Goal: Transaction & Acquisition: Purchase product/service

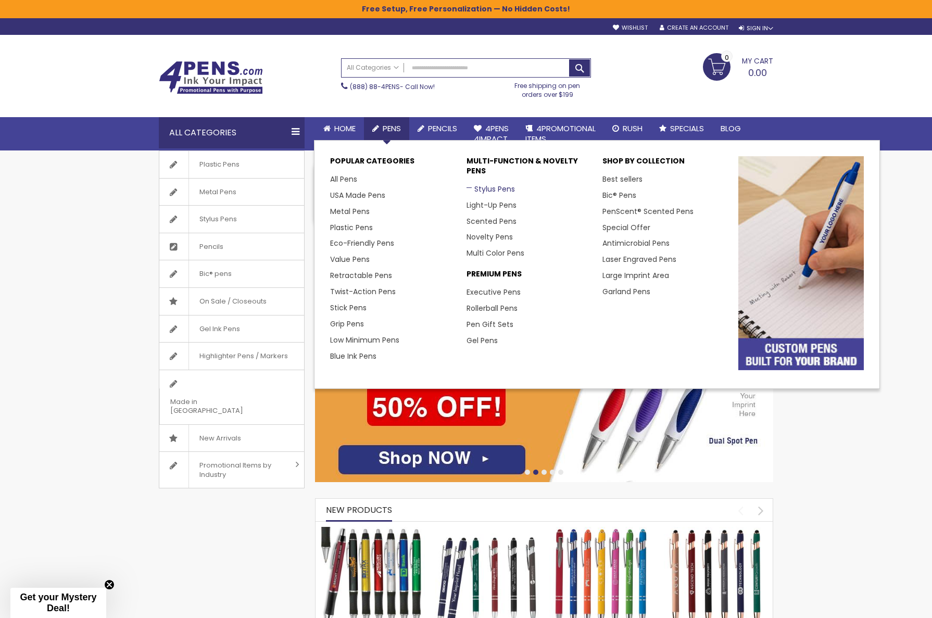
click at [487, 188] on link "Stylus Pens" at bounding box center [491, 189] width 48 height 10
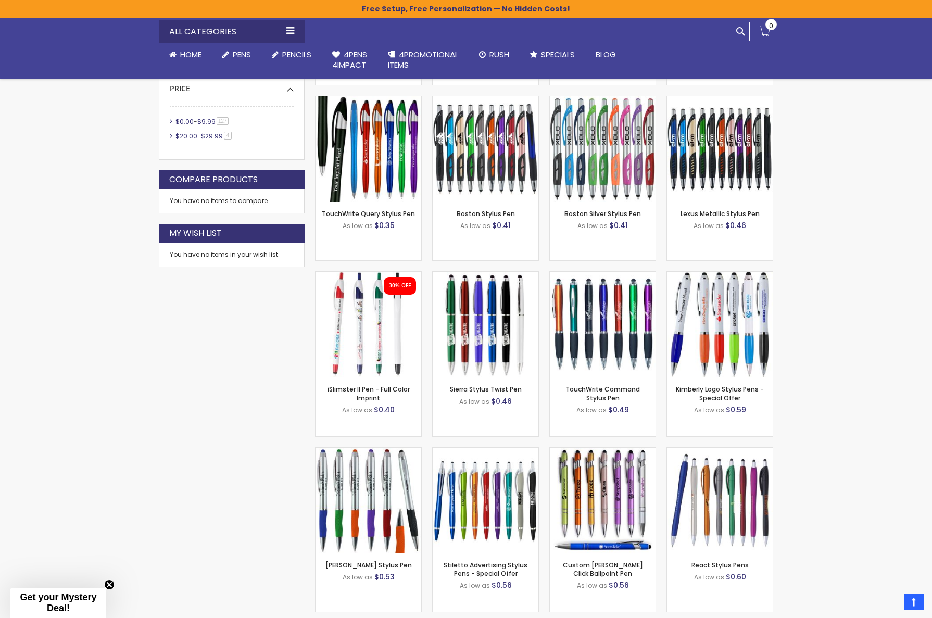
scroll to position [569, 0]
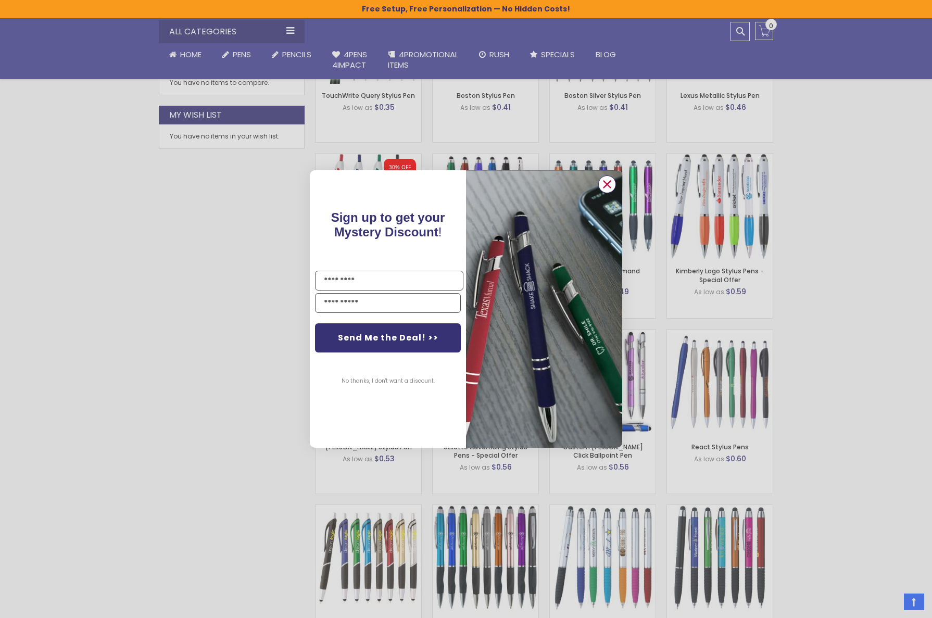
click at [607, 185] on icon "Close dialog" at bounding box center [607, 184] width 7 height 7
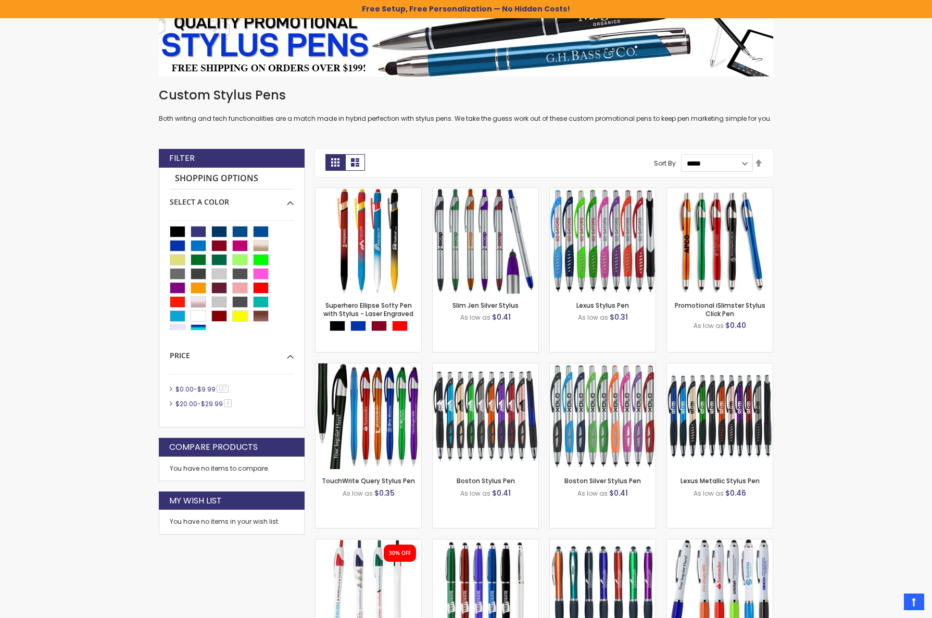
scroll to position [0, 0]
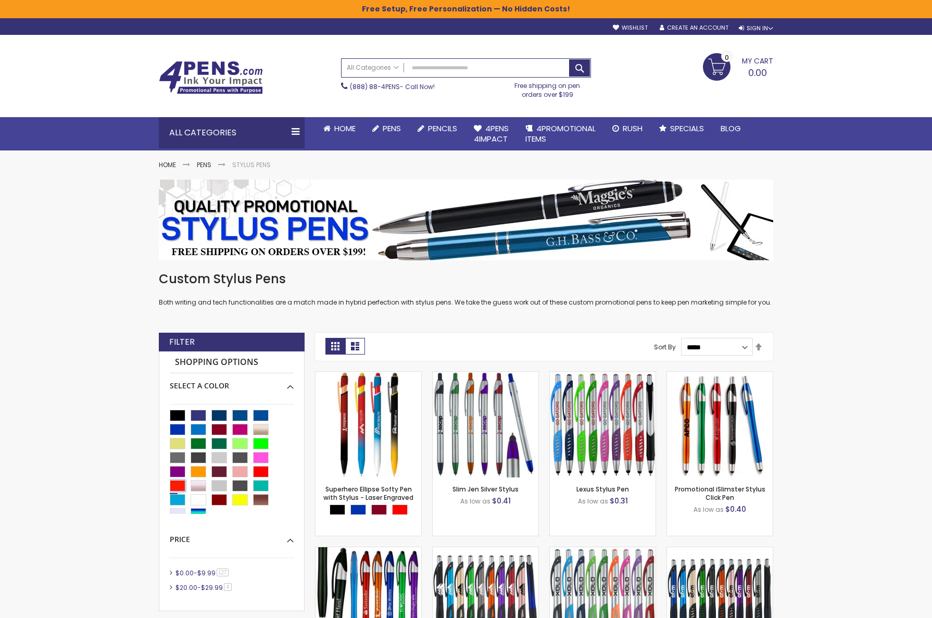
click at [180, 485] on div "Bright Red" at bounding box center [178, 485] width 16 height 11
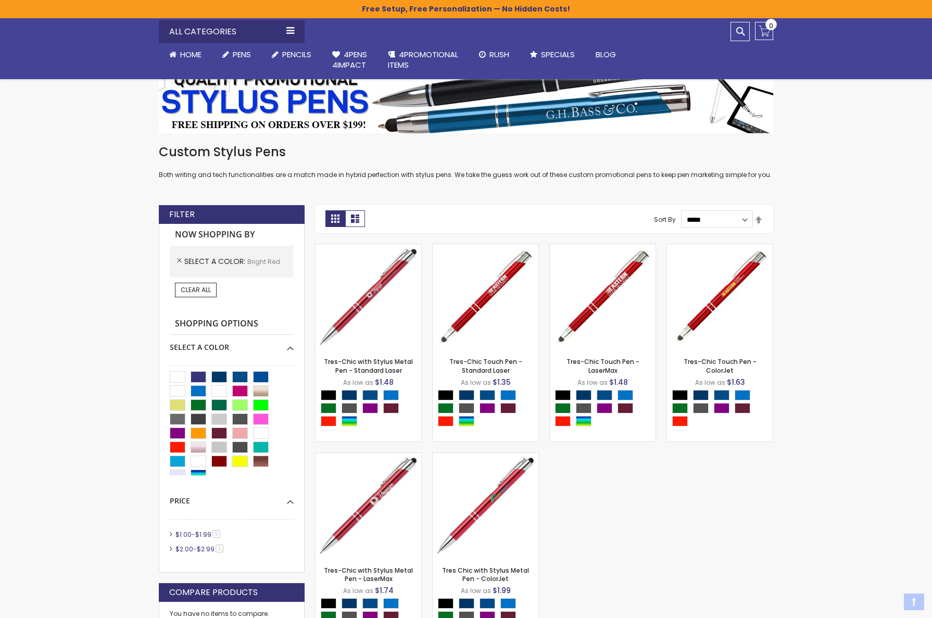
scroll to position [187, 0]
